Goal: Contribute content

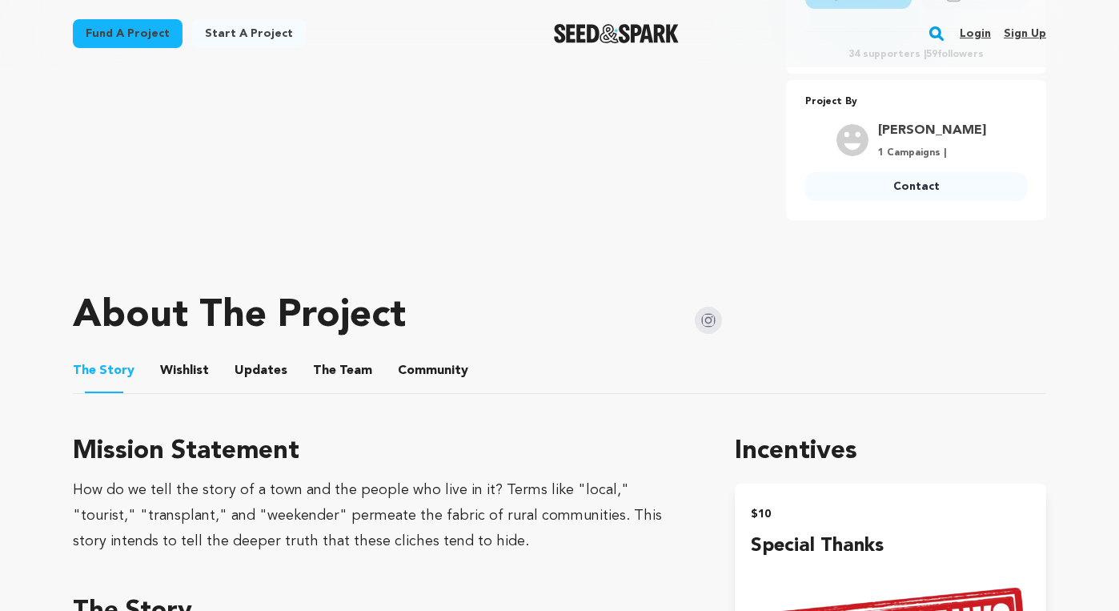
scroll to position [580, 0]
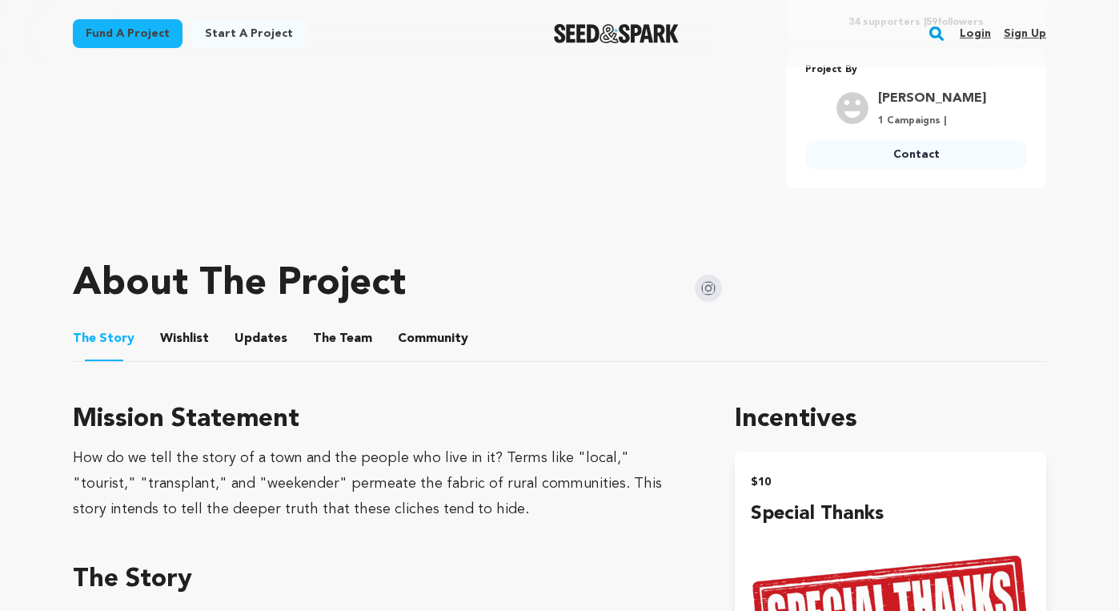
click at [255, 323] on button "Updates" at bounding box center [261, 342] width 38 height 38
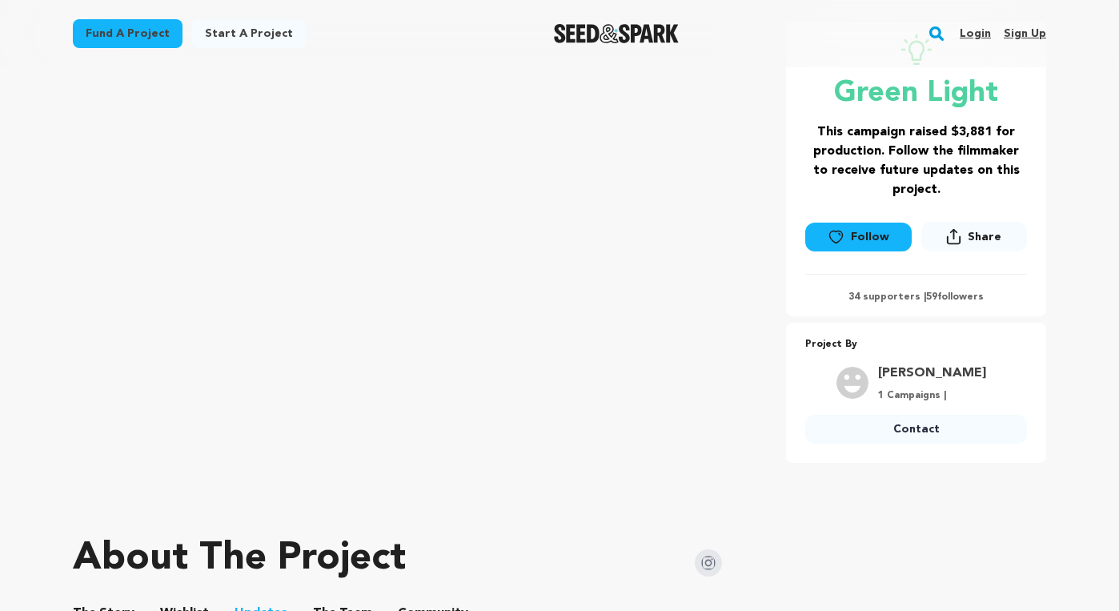
scroll to position [295, 0]
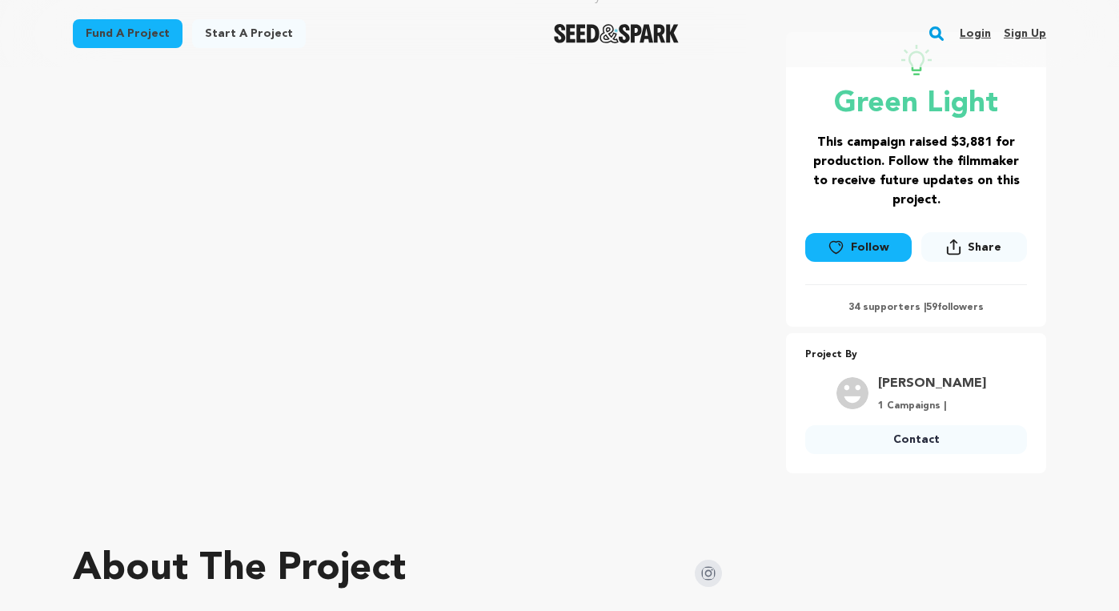
click at [967, 27] on link "Login" at bounding box center [975, 34] width 31 height 26
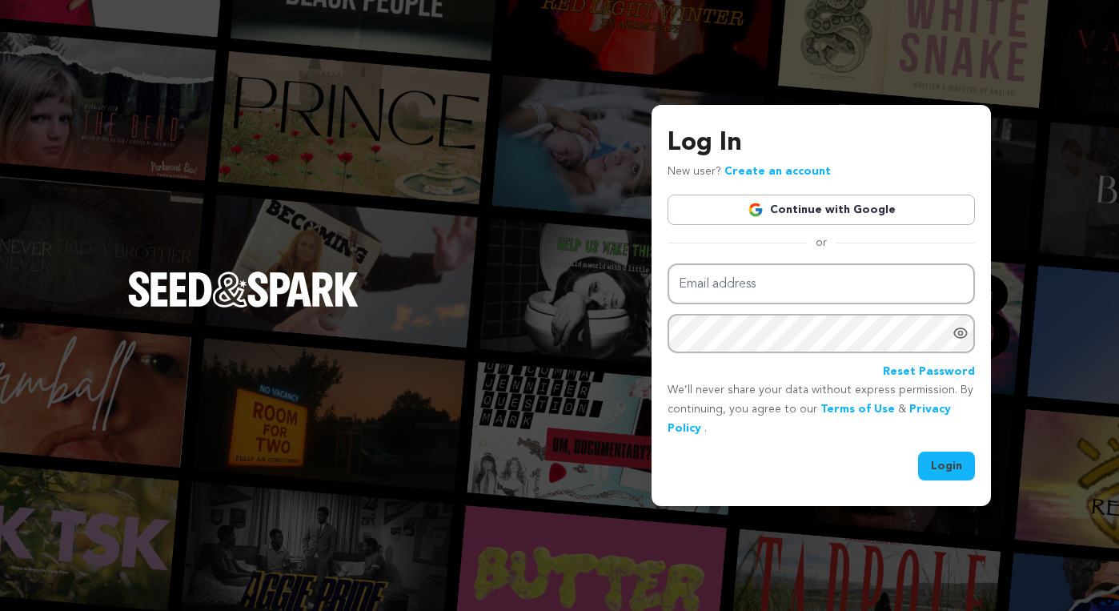
click at [813, 224] on link "Continue with Google" at bounding box center [821, 210] width 307 height 30
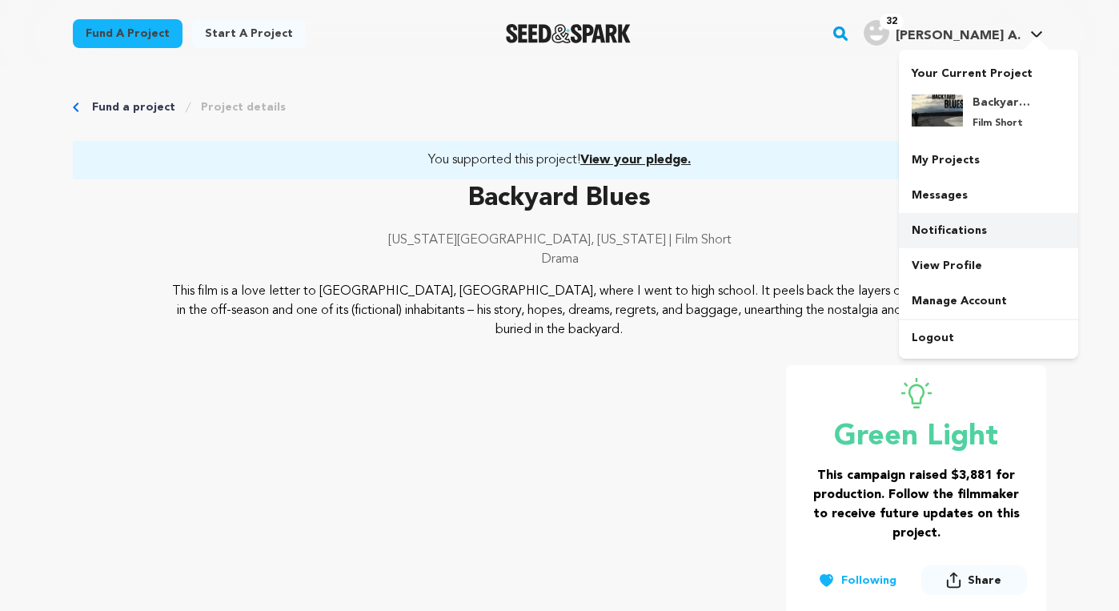
click at [971, 229] on link "Notifications" at bounding box center [988, 230] width 179 height 35
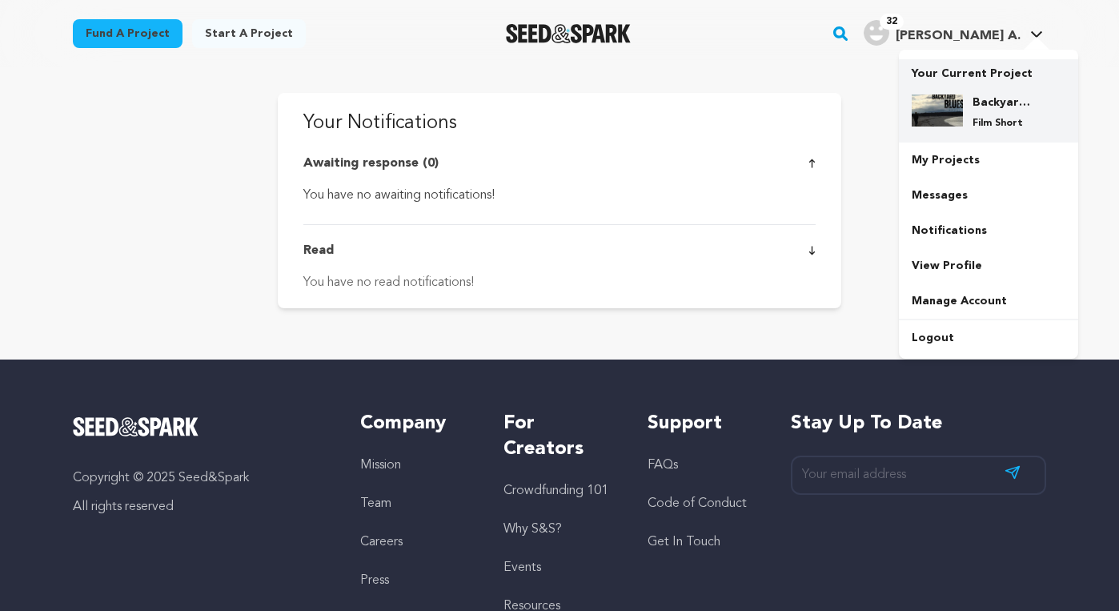
click at [986, 102] on h4 "Backyard Blues" at bounding box center [1002, 102] width 58 height 16
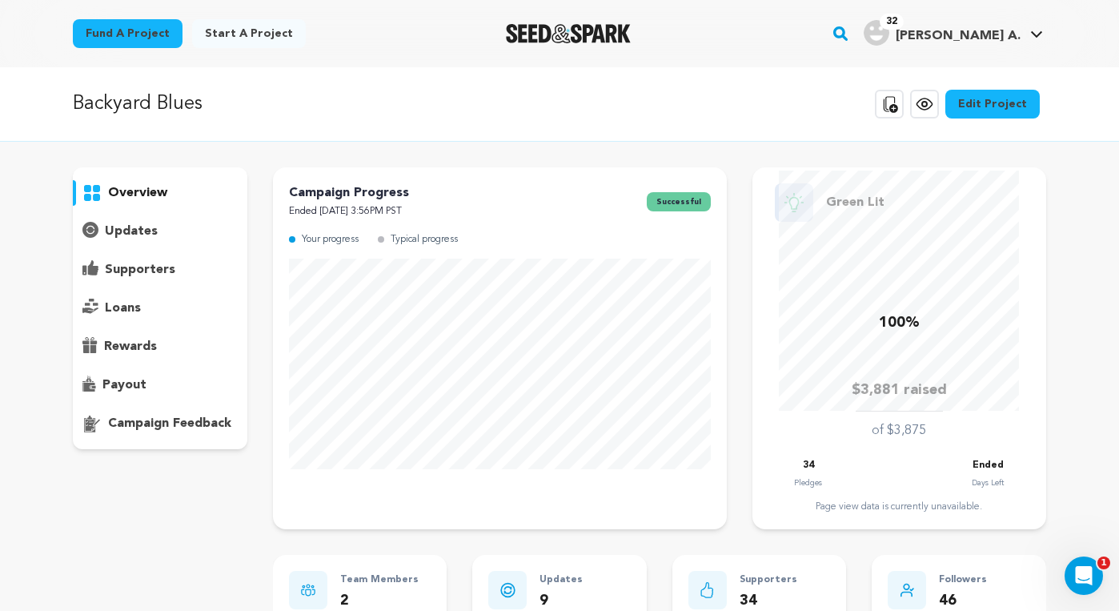
click at [171, 228] on div "updates" at bounding box center [160, 232] width 175 height 26
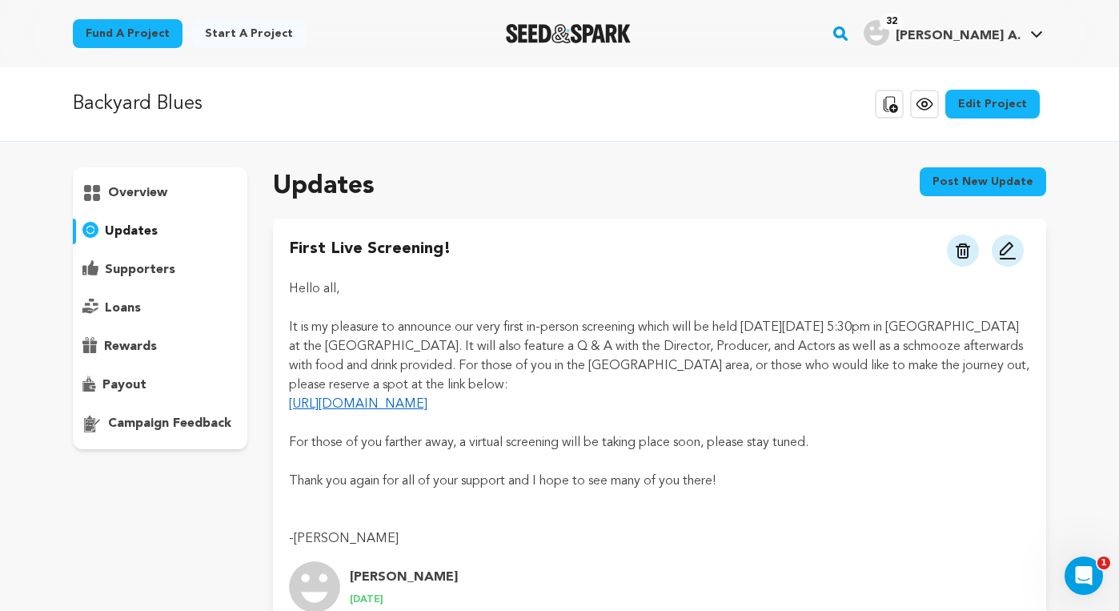
click at [965, 183] on button "Post new update" at bounding box center [983, 181] width 126 height 29
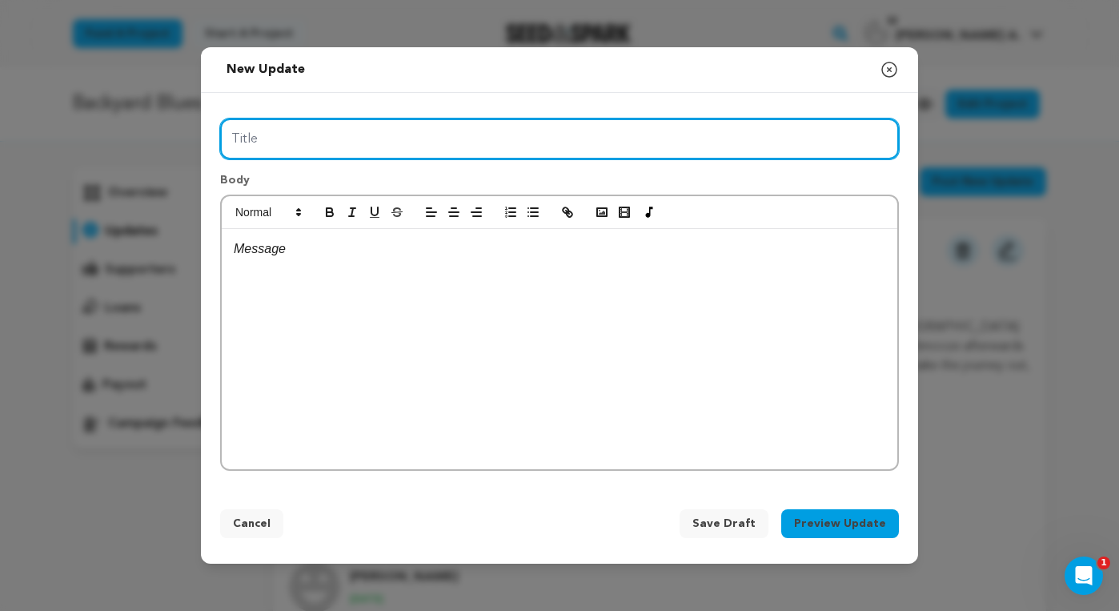
click at [713, 139] on input "Title" at bounding box center [559, 138] width 679 height 41
type input "See us in [GEOGRAPHIC_DATA]!"
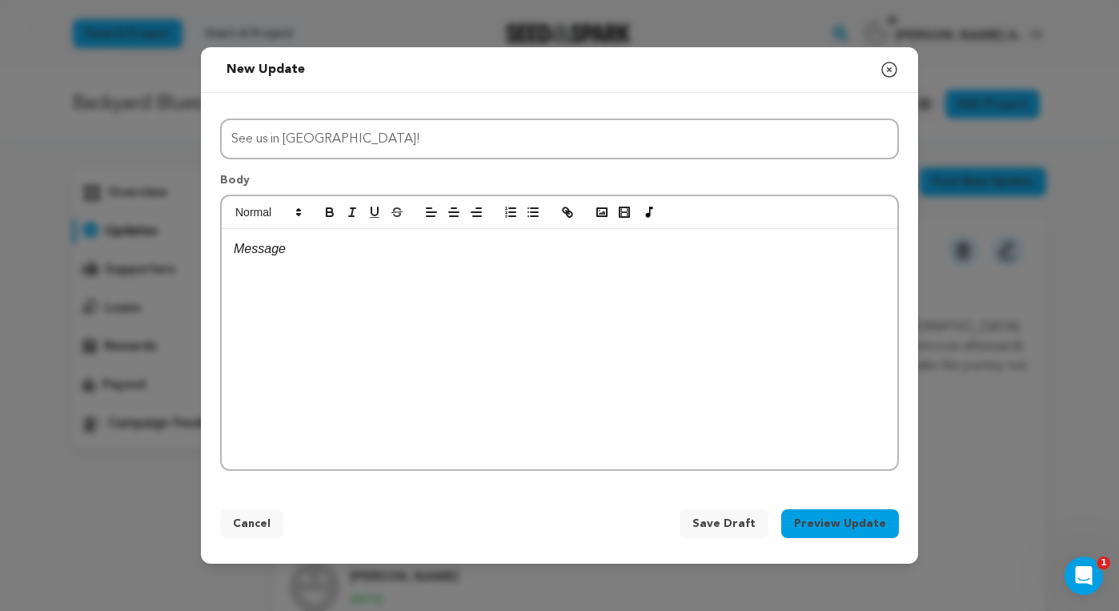
click at [588, 264] on div at bounding box center [560, 349] width 676 height 240
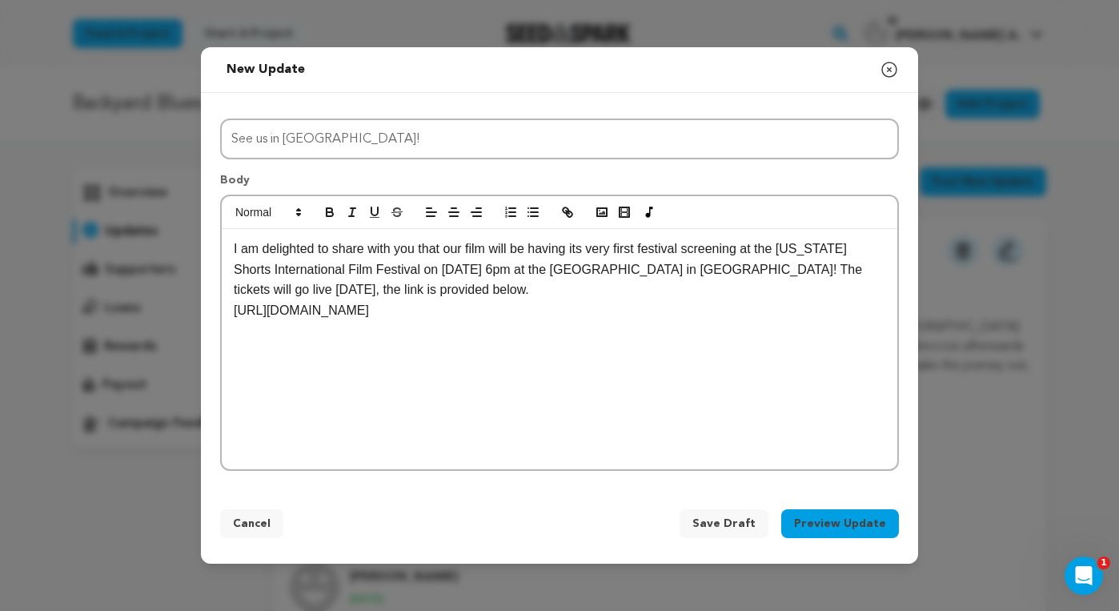
click at [388, 312] on p "[URL][DOMAIN_NAME]" at bounding box center [560, 310] width 652 height 21
click at [566, 211] on line "button" at bounding box center [567, 212] width 3 height 3
click at [564, 339] on div "I am delighted to share with you that our film will be having its very first fe…" at bounding box center [560, 349] width 676 height 240
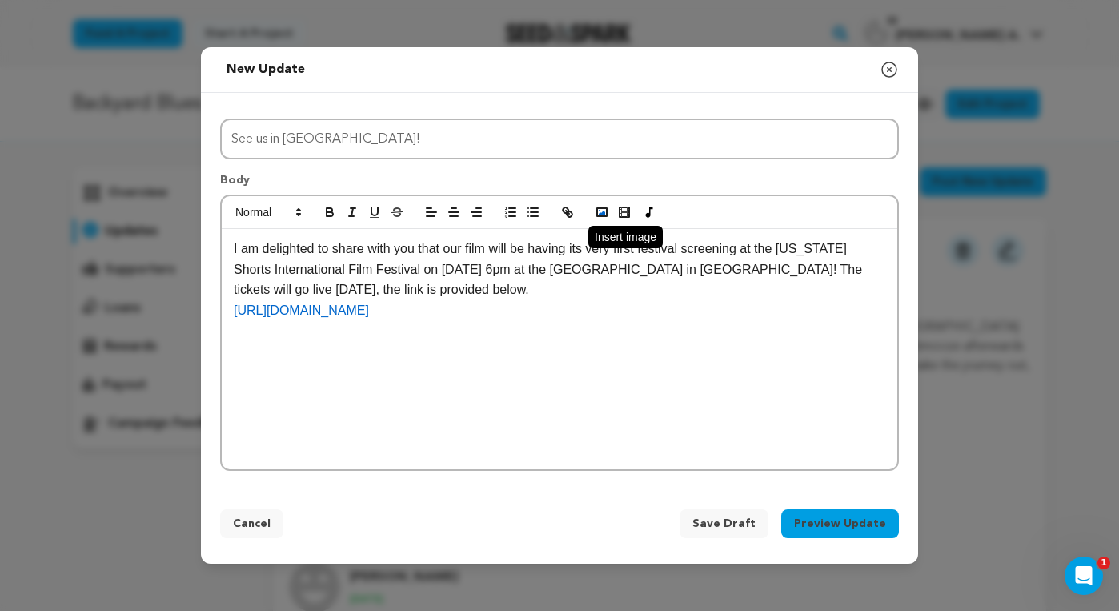
click at [599, 211] on circle "button" at bounding box center [600, 211] width 2 height 2
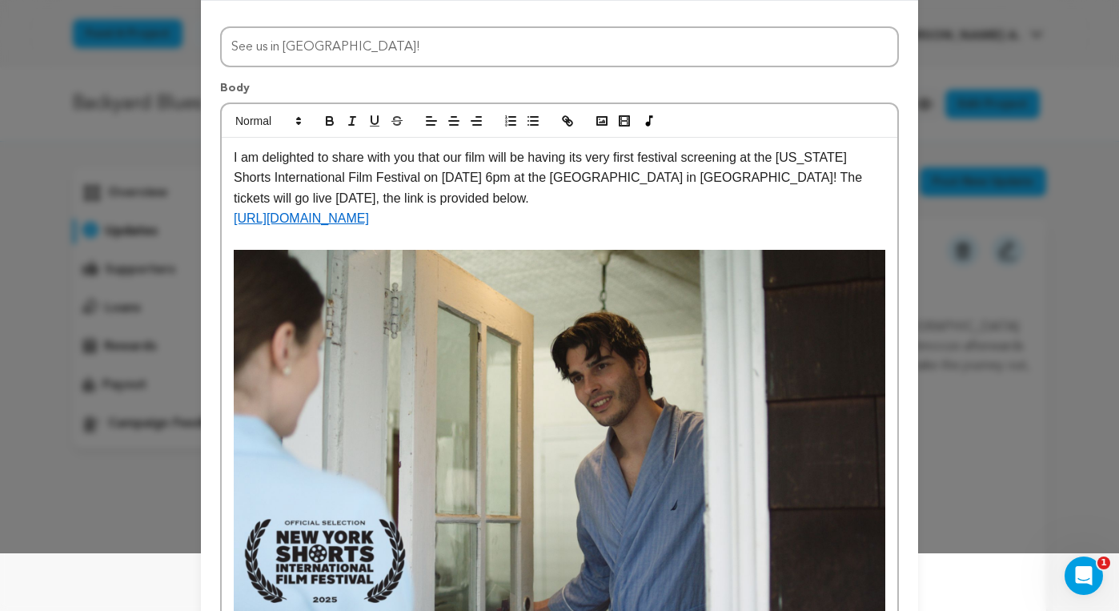
scroll to position [180, 0]
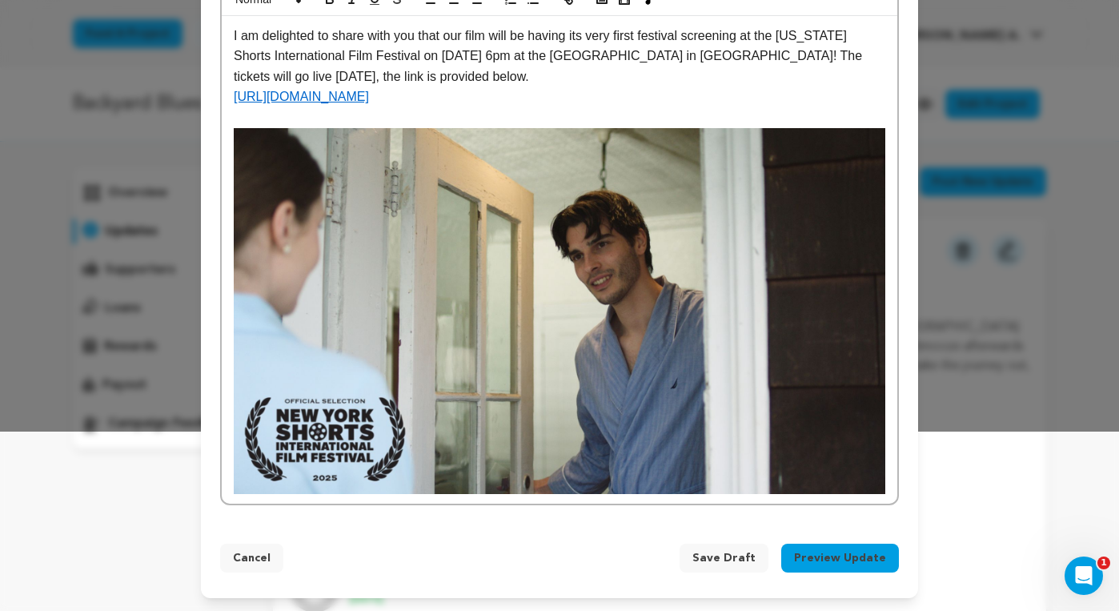
click at [841, 560] on button "Preview Update" at bounding box center [840, 558] width 118 height 29
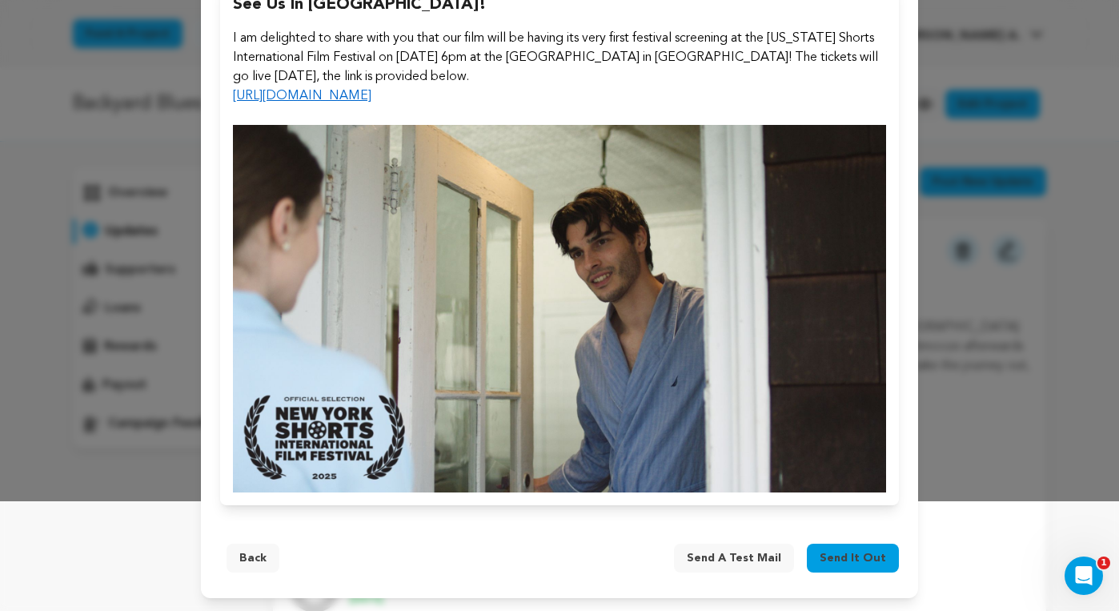
click at [866, 556] on span "Send it out" at bounding box center [853, 558] width 66 height 16
